Goal: Task Accomplishment & Management: Use online tool/utility

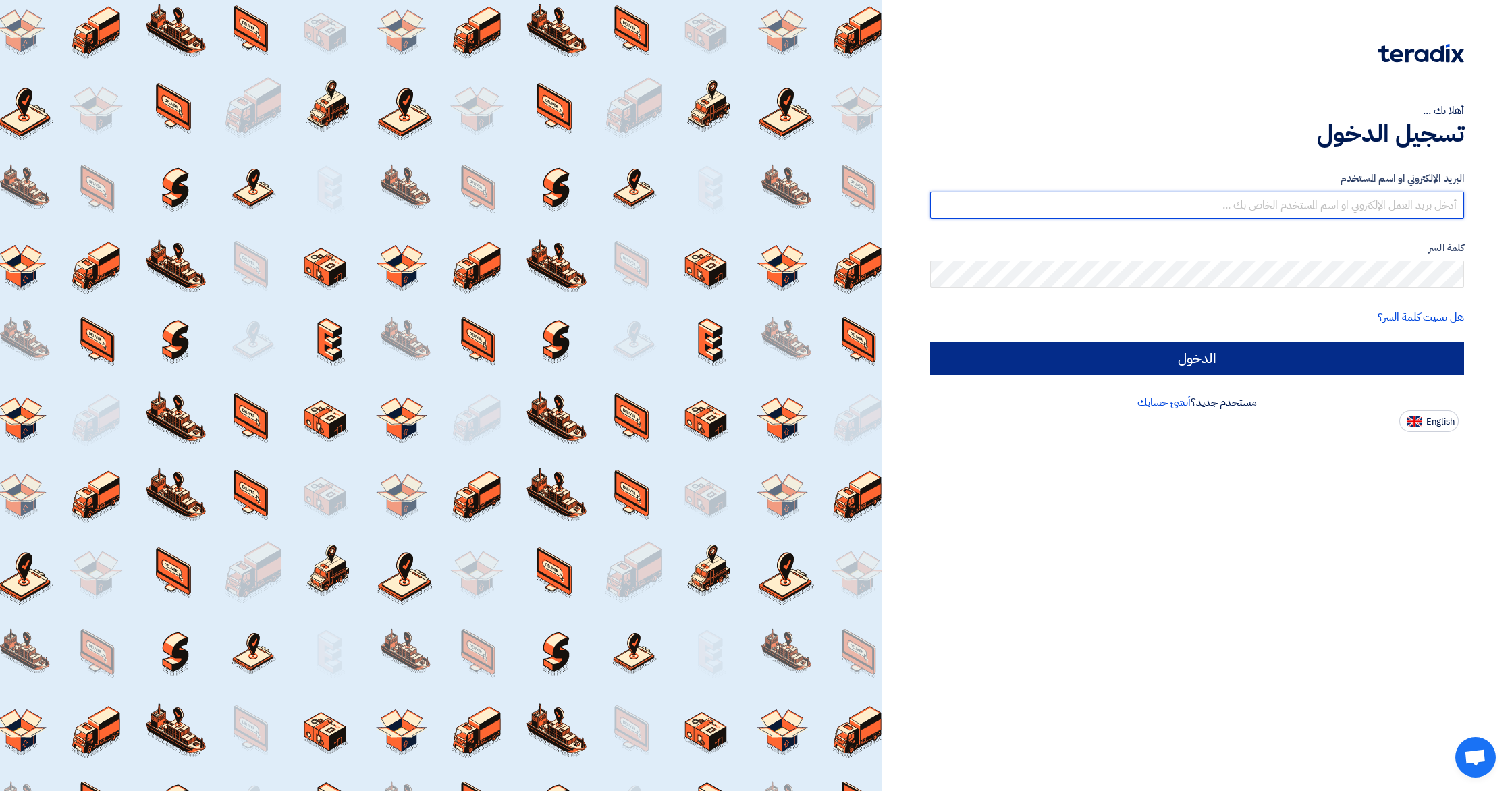
type input "[EMAIL_ADDRESS][DOMAIN_NAME]"
click at [1313, 357] on input "الدخول" at bounding box center [1197, 358] width 534 height 34
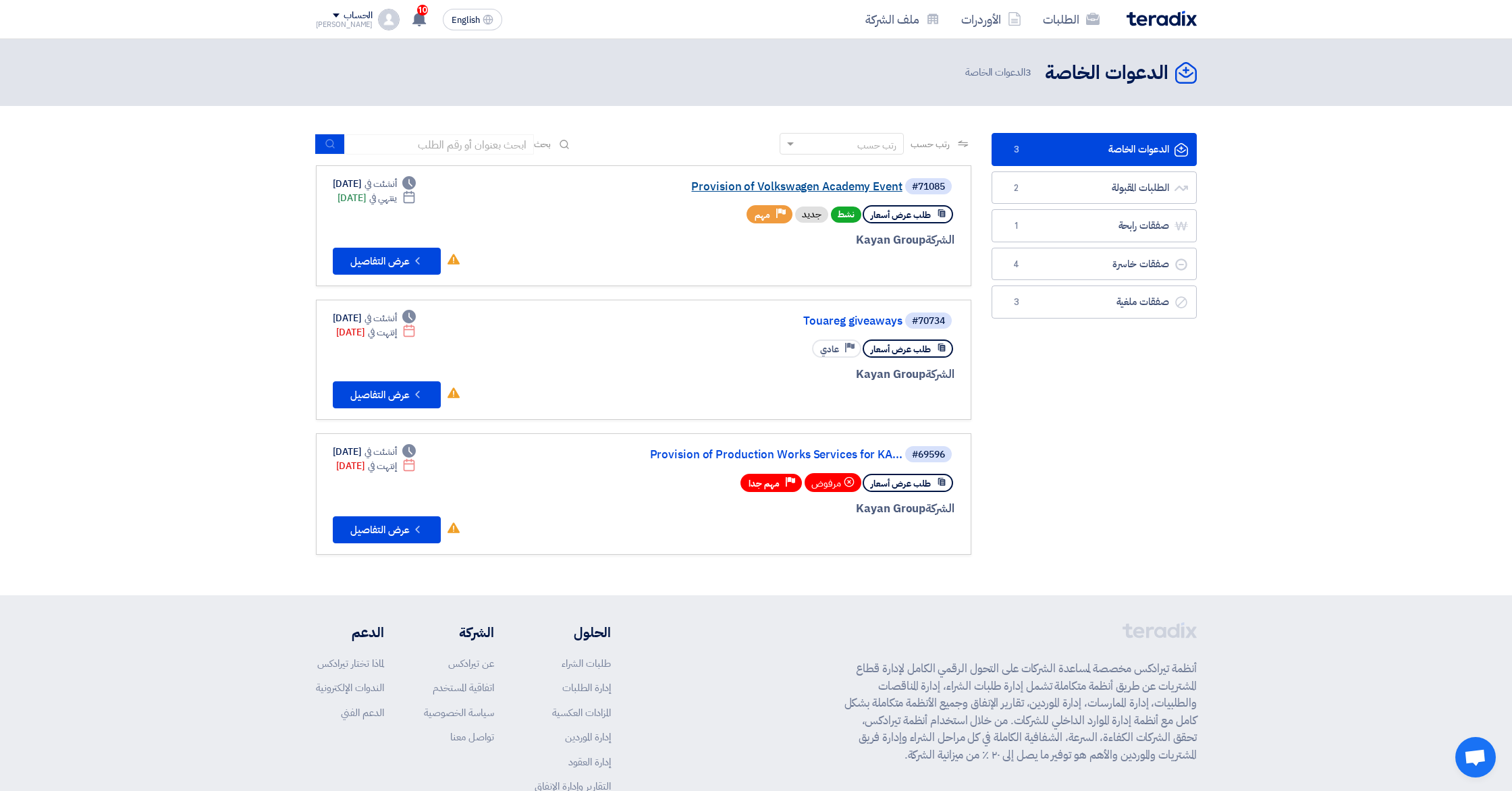
click at [834, 188] on link "Provision of Volkswagen Academy Event" at bounding box center [767, 187] width 270 height 12
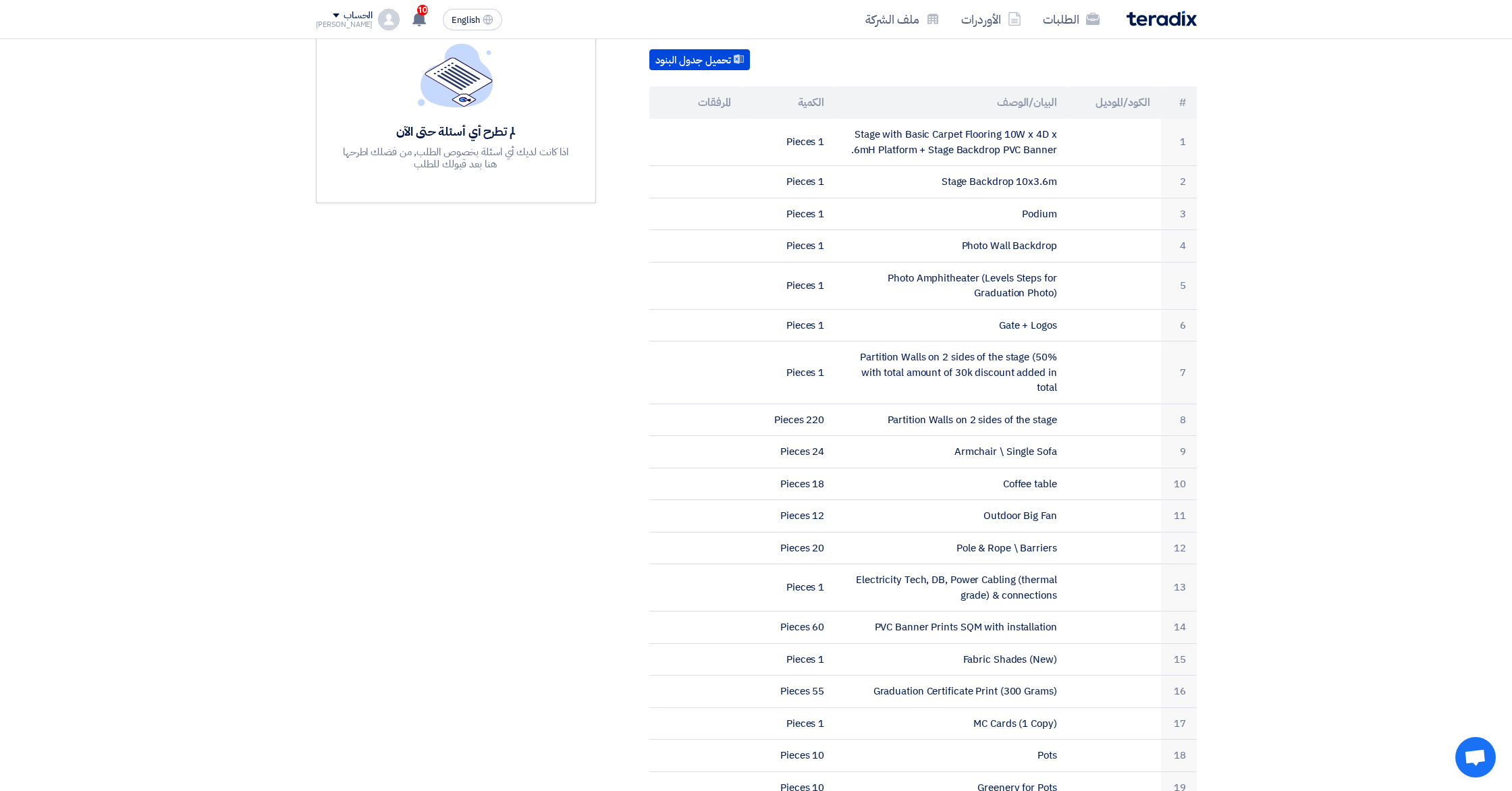
scroll to position [177, 0]
